Goal: Information Seeking & Learning: Learn about a topic

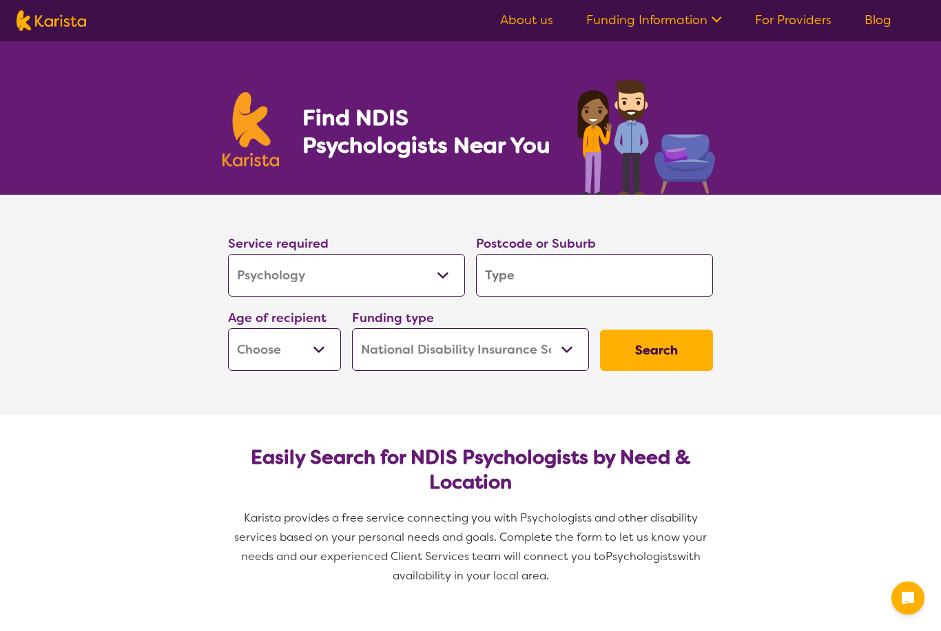
select select "Psychology"
select select "NDIS"
select select "Psychology"
select select "NDIS"
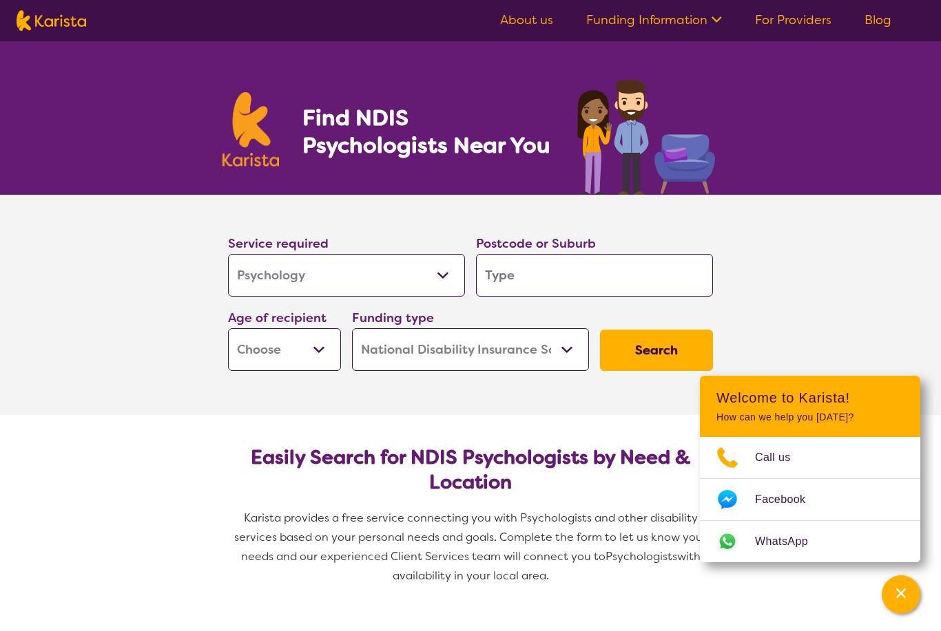
click at [574, 271] on input "search" at bounding box center [594, 275] width 237 height 43
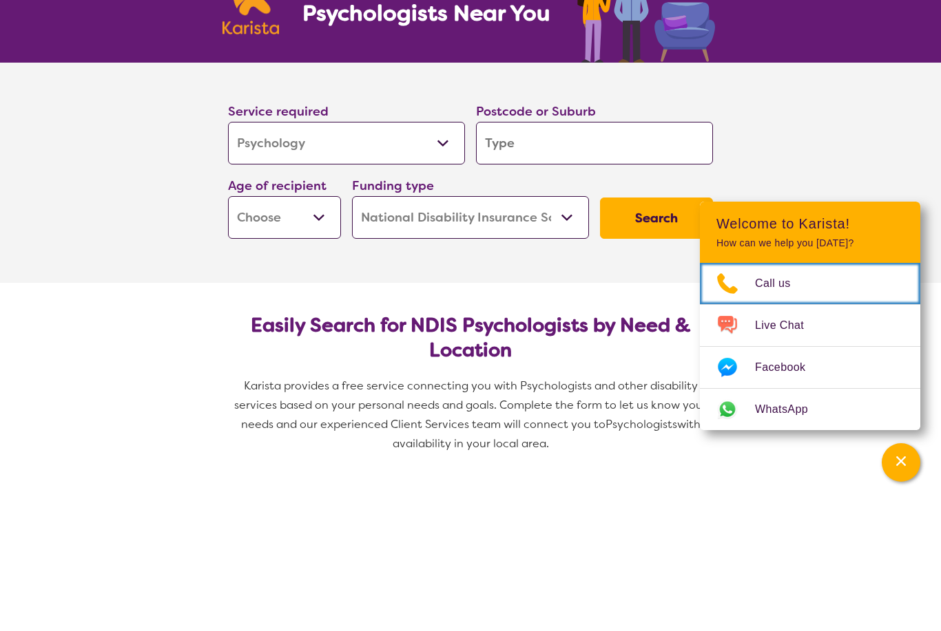
scroll to position [132, 0]
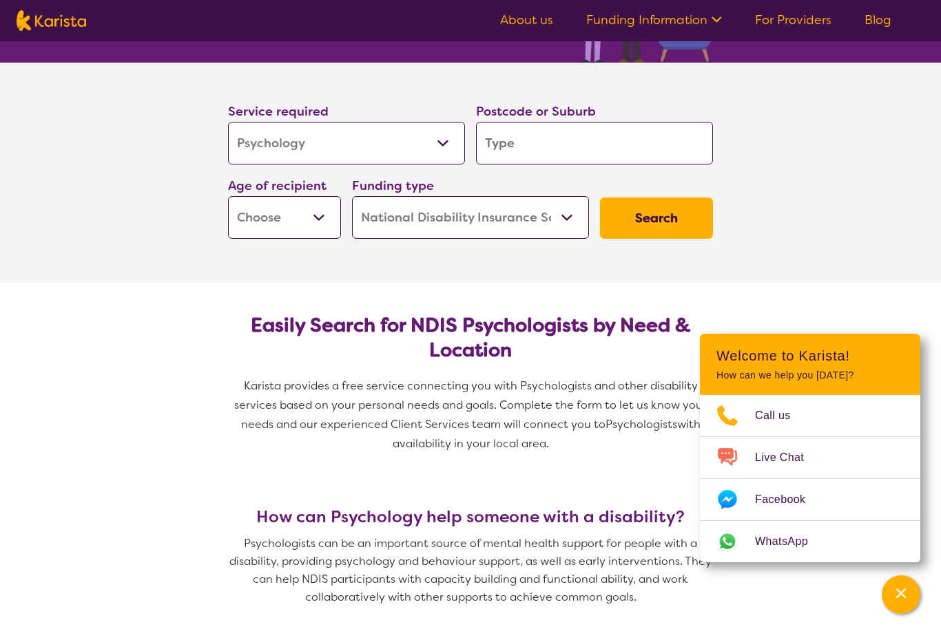
click at [552, 218] on select "Home Care Package (HCP) National Disability Insurance Scheme (NDIS) I don't know" at bounding box center [470, 217] width 237 height 43
select select "i-don-t-know"
click at [316, 214] on select "Early Childhood - 0 to 9 Child - 10 to 11 Adolescent - 12 to 17 Adult - 18 to 6…" at bounding box center [284, 217] width 113 height 43
select select "EC"
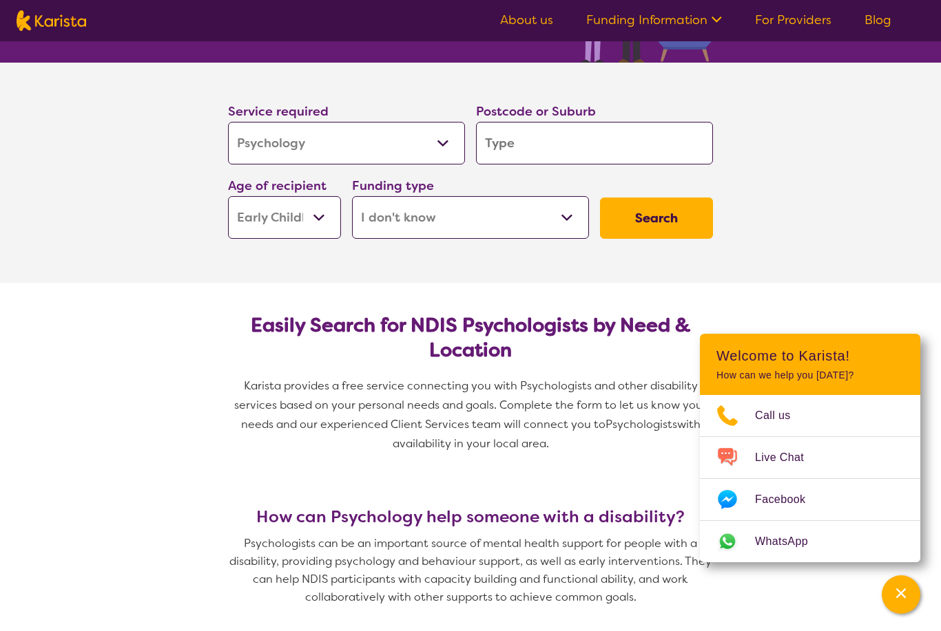
select select "EC"
click at [570, 147] on input "search" at bounding box center [594, 143] width 237 height 43
type input "3"
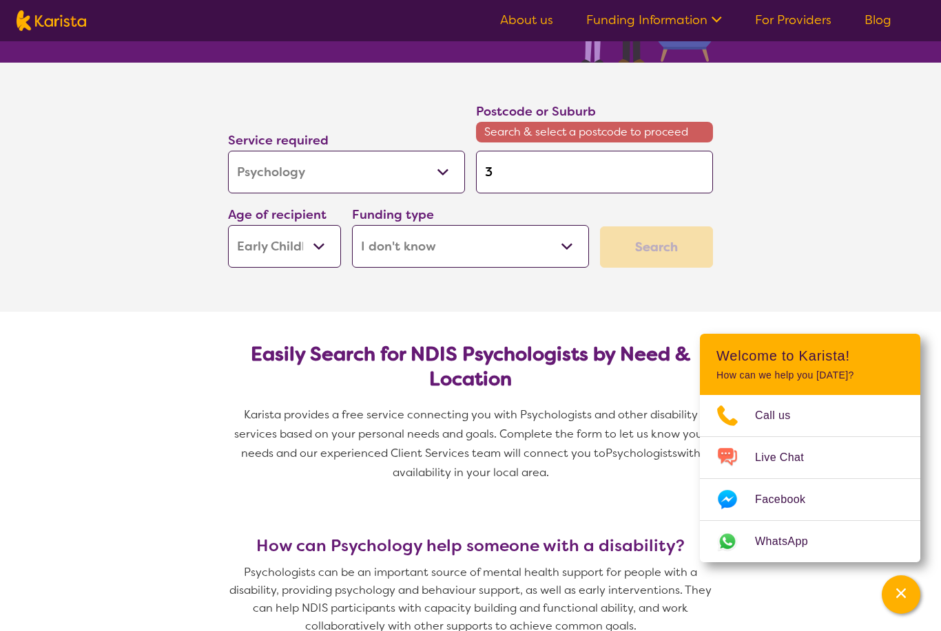
type input "30"
type input "305"
type input "3058"
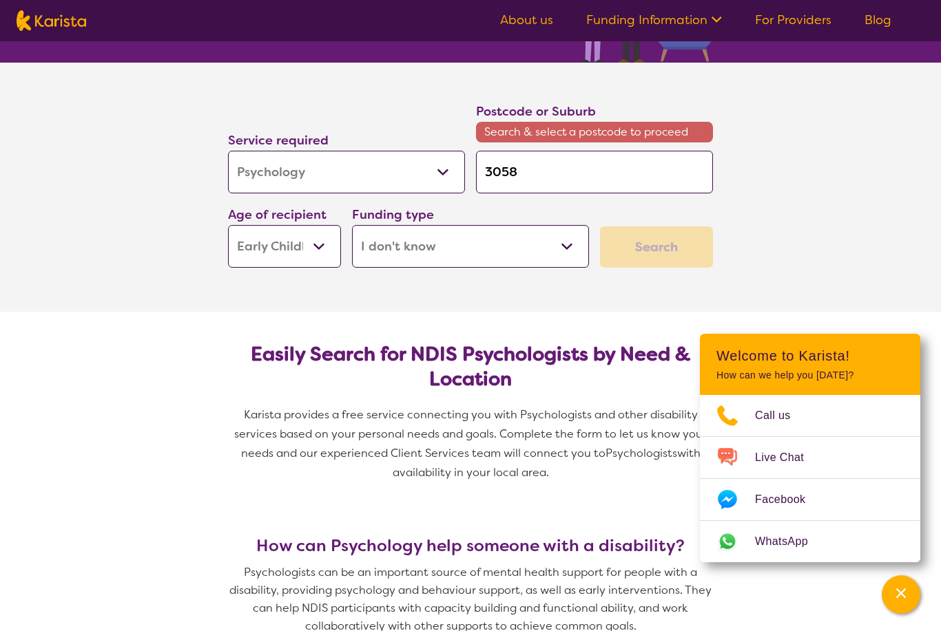
type input "3058"
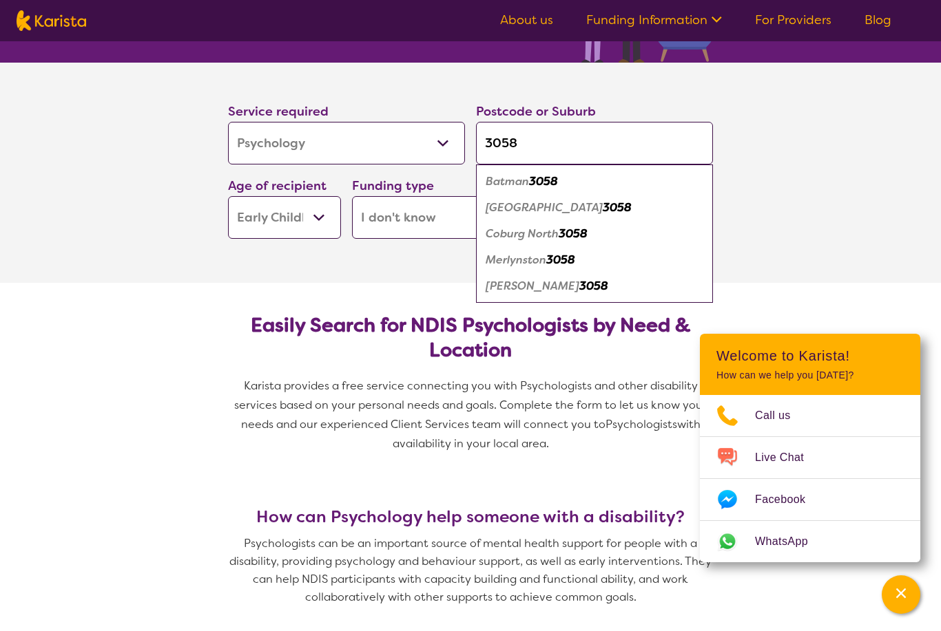
type input "3058"
click at [603, 211] on em "3058" at bounding box center [617, 207] width 29 height 14
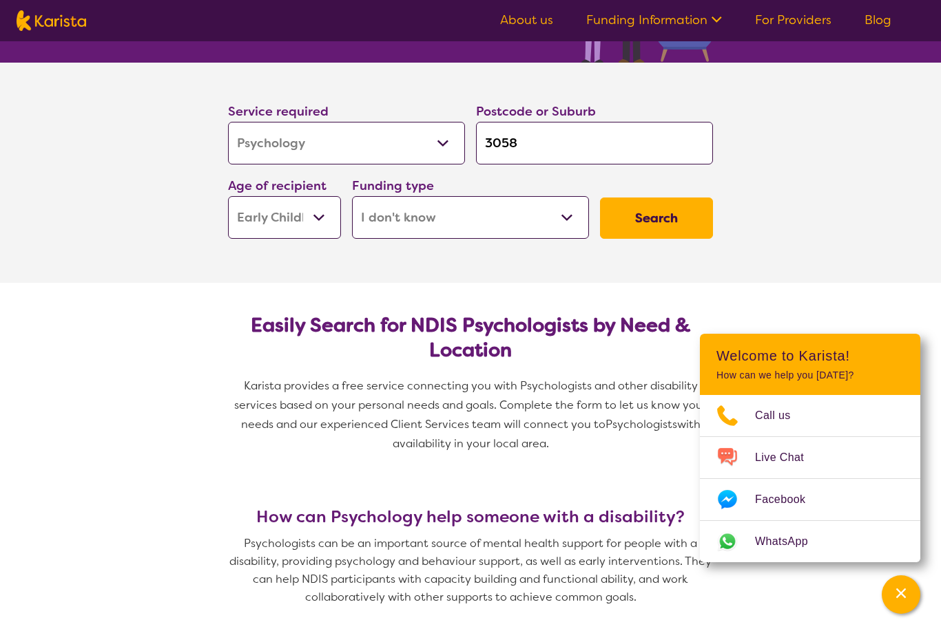
click at [676, 221] on button "Search" at bounding box center [656, 218] width 113 height 41
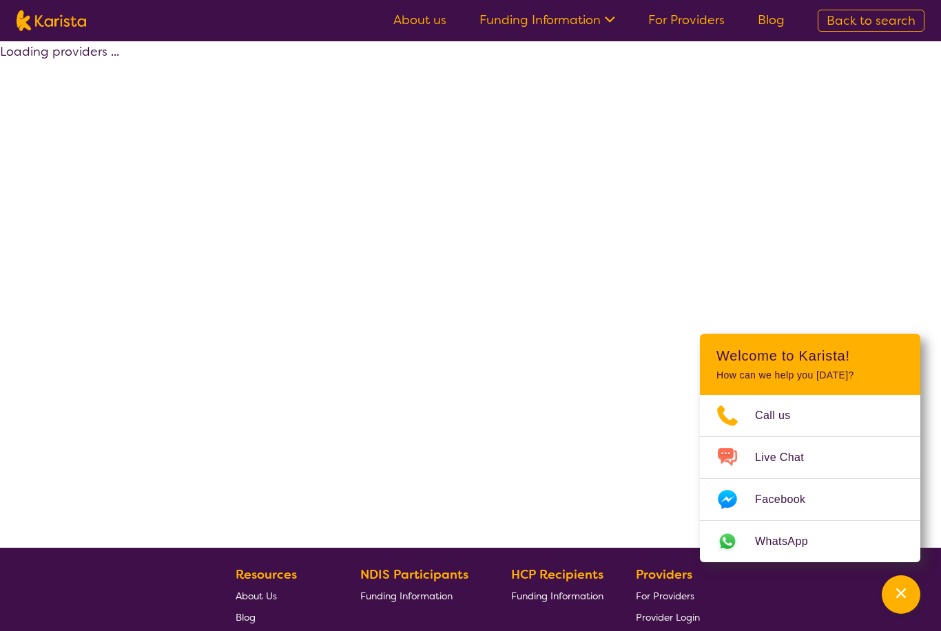
select select "Psychology"
select select "EC"
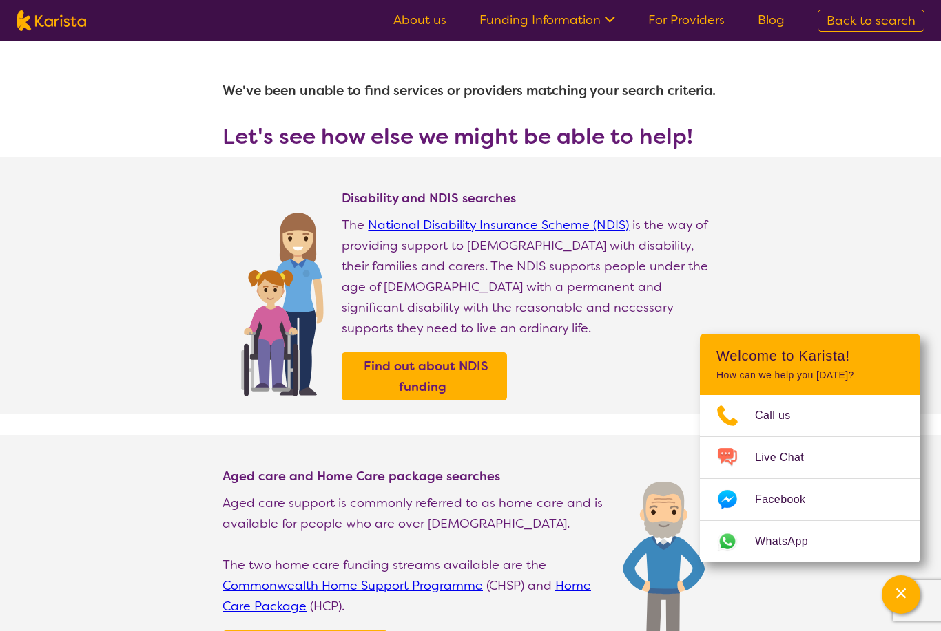
select select "Psychology"
select select "EC"
select select "NDIS"
select select "Psychology"
select select "EC"
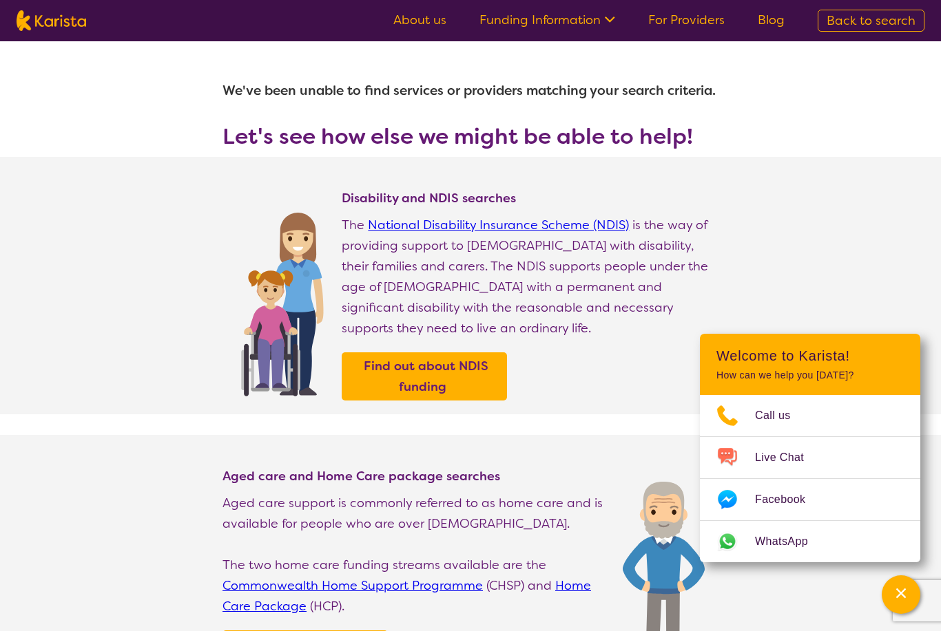
select select "NDIS"
